Goal: Information Seeking & Learning: Learn about a topic

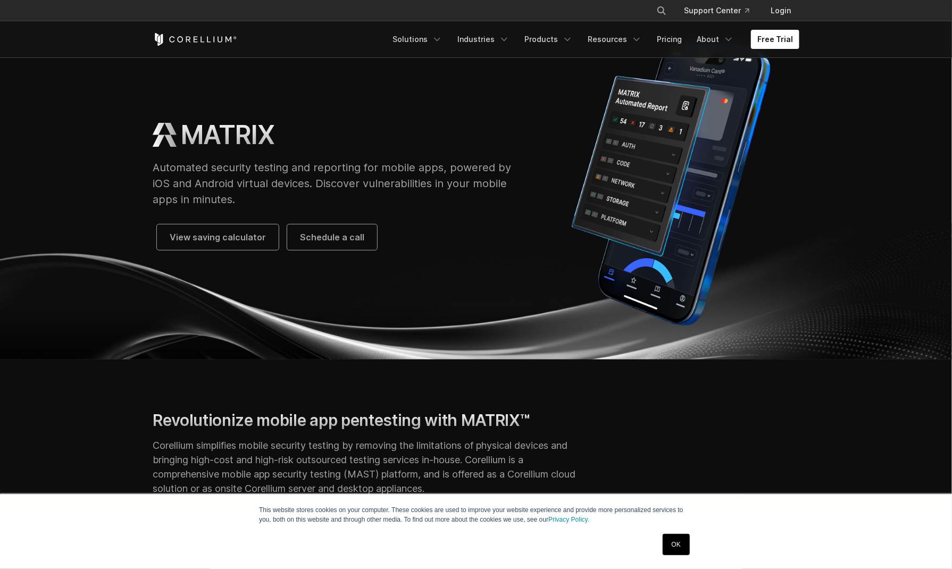
click at [679, 547] on link "OK" at bounding box center [676, 544] width 27 height 21
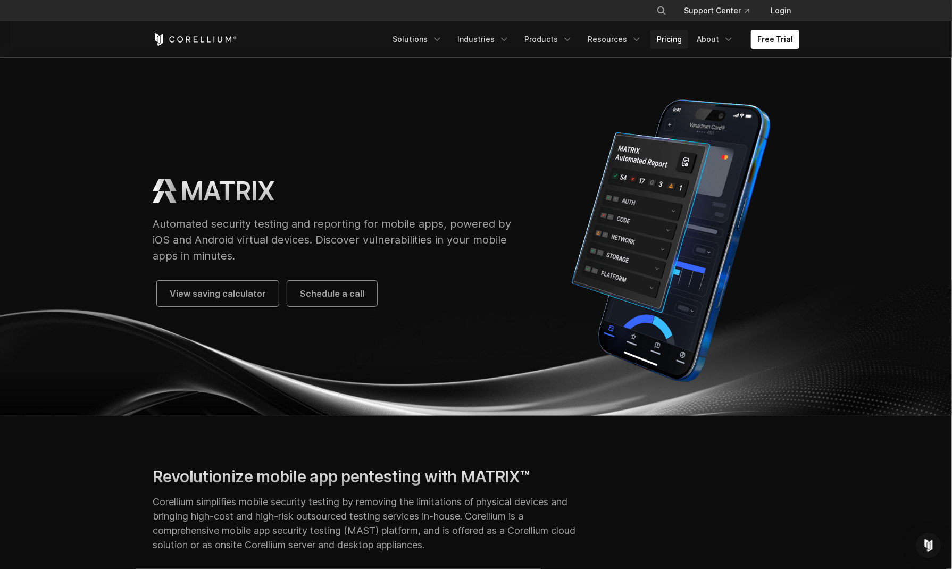
click at [673, 45] on link "Pricing" at bounding box center [669, 39] width 38 height 19
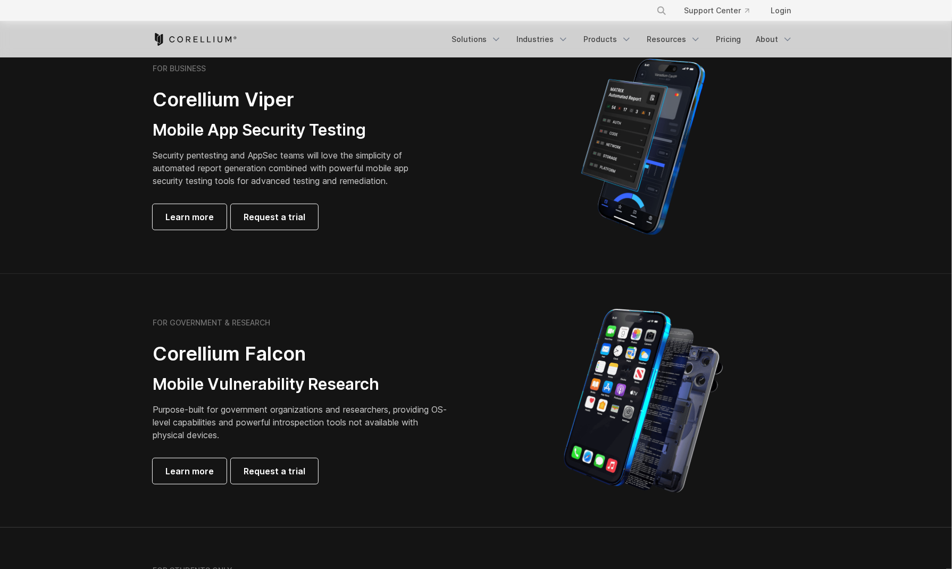
scroll to position [253, 0]
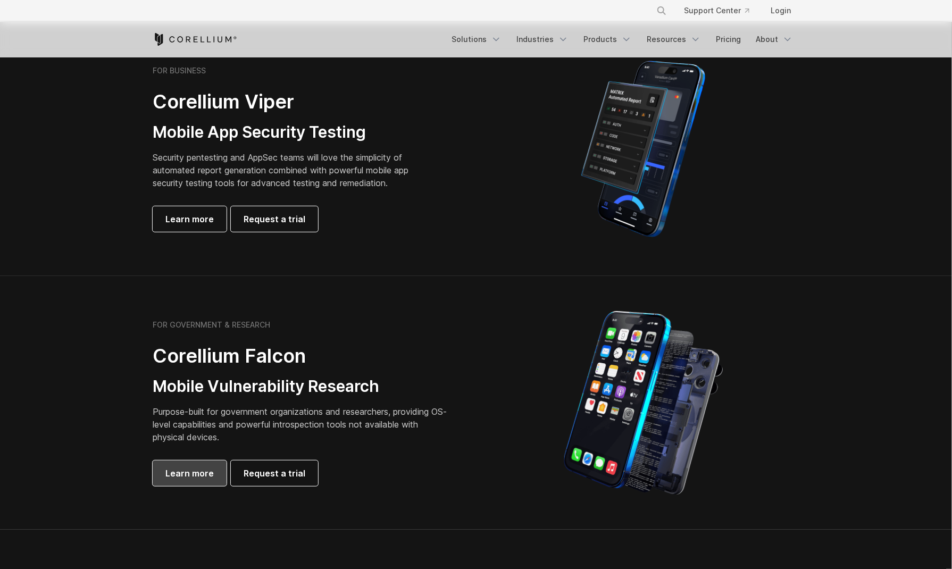
click at [200, 471] on span "Learn more" at bounding box center [189, 473] width 48 height 13
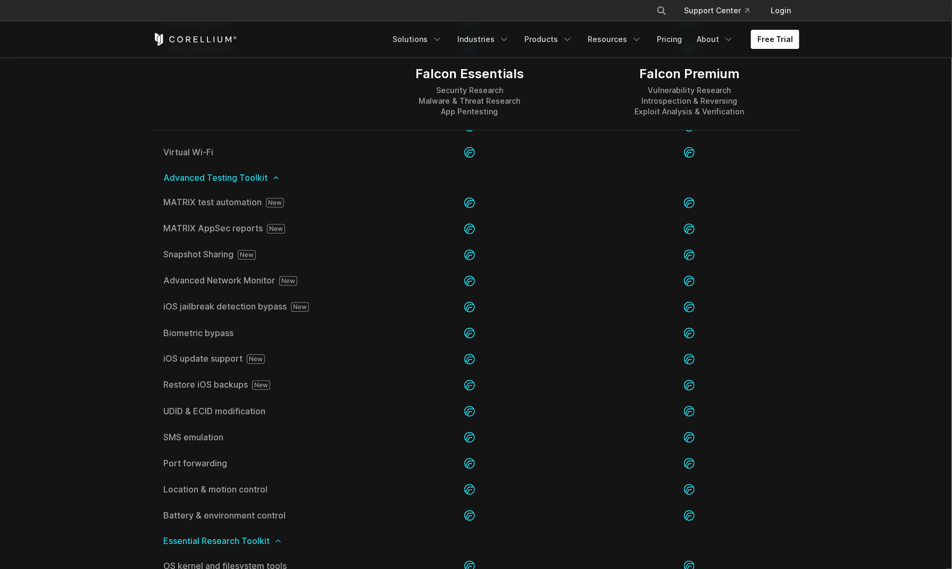
scroll to position [1492, 0]
click at [121, 112] on section "Editions Falcon Essentials Security Research Malware & Threat Research App Pent…" at bounding box center [476, 371] width 952 height 1577
